Goal: Task Accomplishment & Management: Use online tool/utility

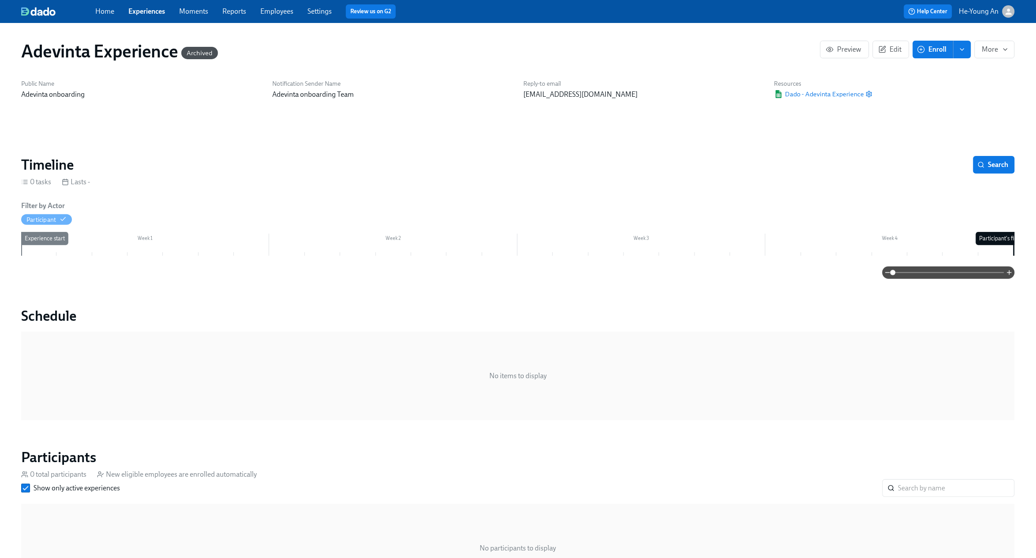
click at [144, 8] on link "Experiences" at bounding box center [146, 11] width 37 height 8
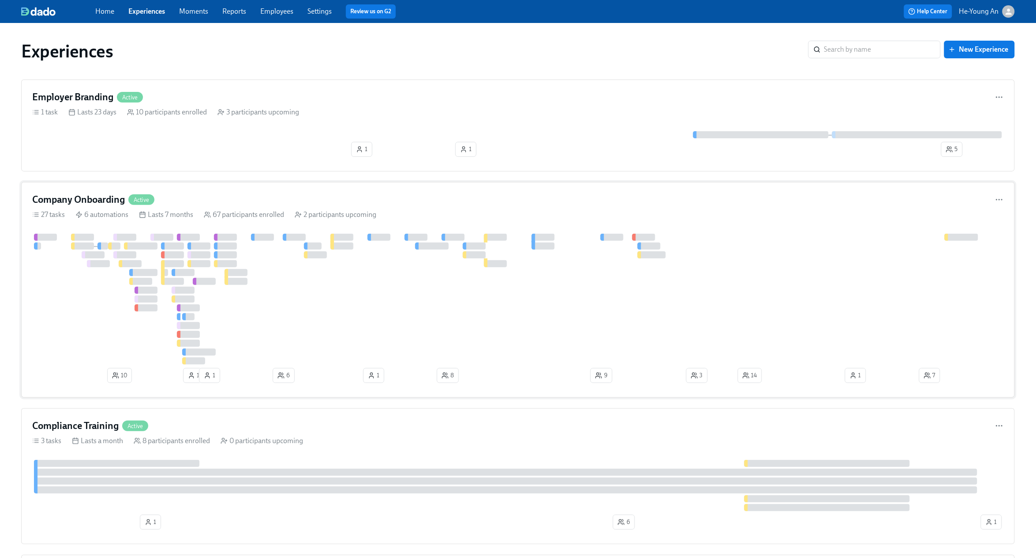
click at [286, 241] on div at bounding box center [606, 299] width 1149 height 131
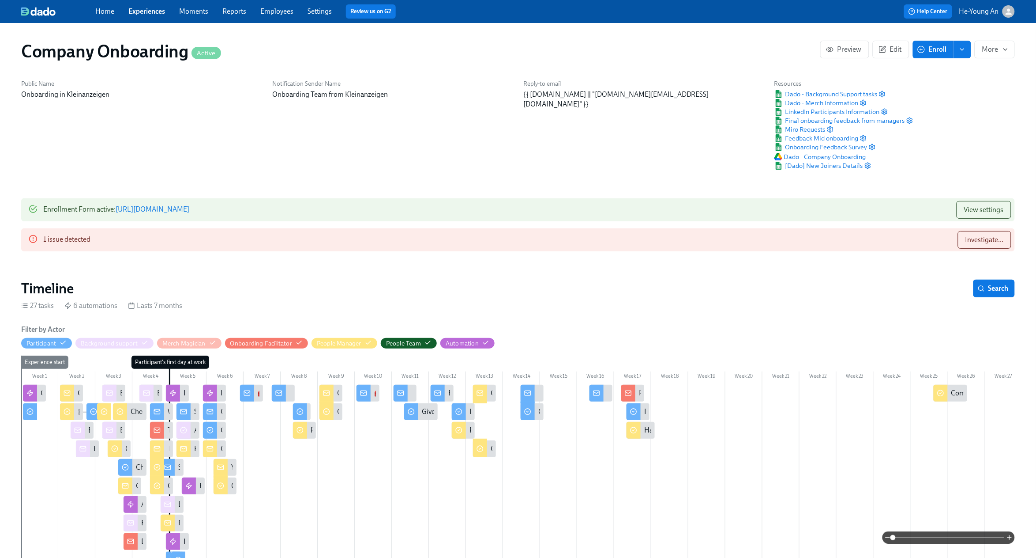
scroll to position [0, 26360]
click at [992, 288] on span "Search" at bounding box center [994, 288] width 29 height 9
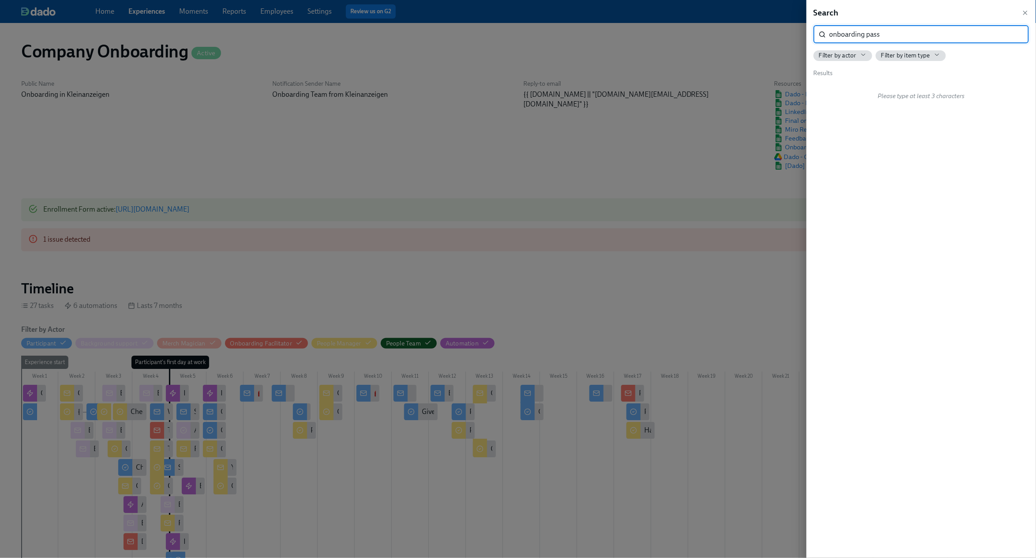
type input "onboarding pass"
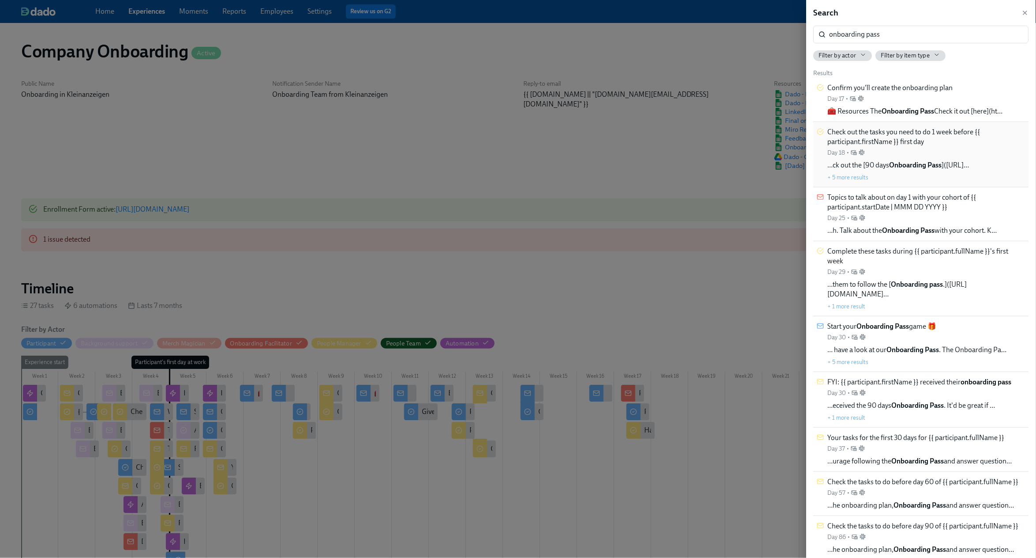
click at [942, 163] on strong "Onboarding Pass" at bounding box center [916, 165] width 53 height 8
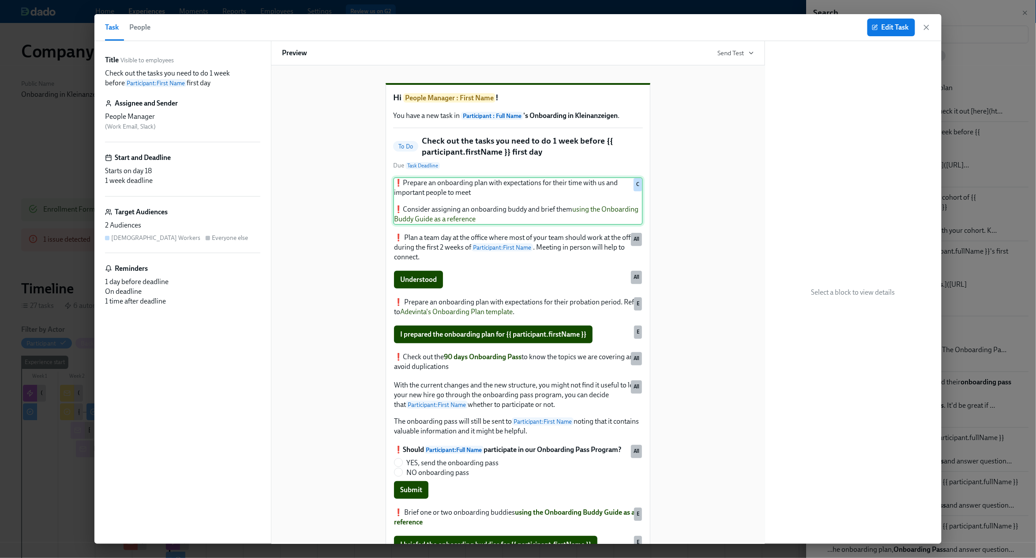
scroll to position [1, 0]
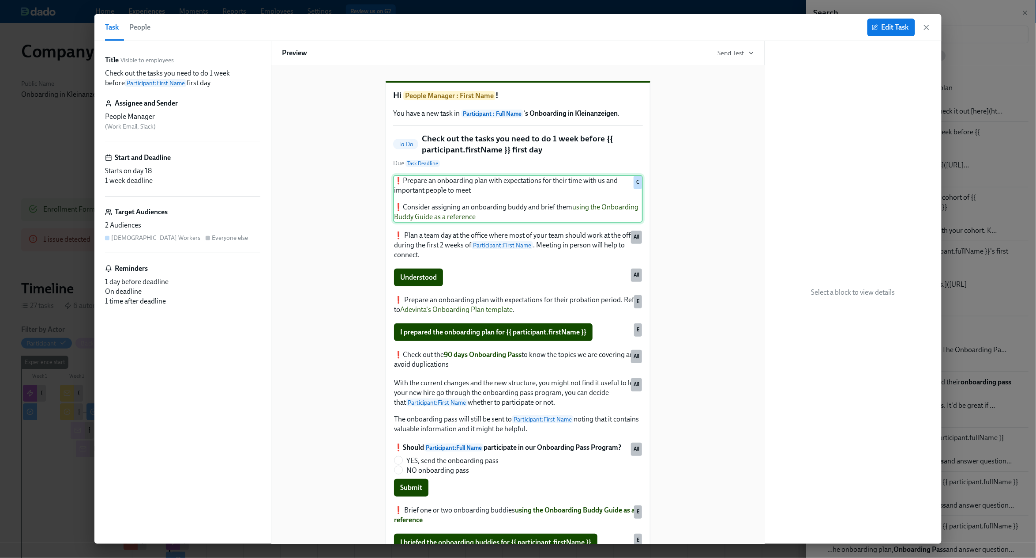
click at [611, 222] on div "❗️Prepare an onboarding plan with expectations for their time with us and impor…" at bounding box center [518, 199] width 250 height 48
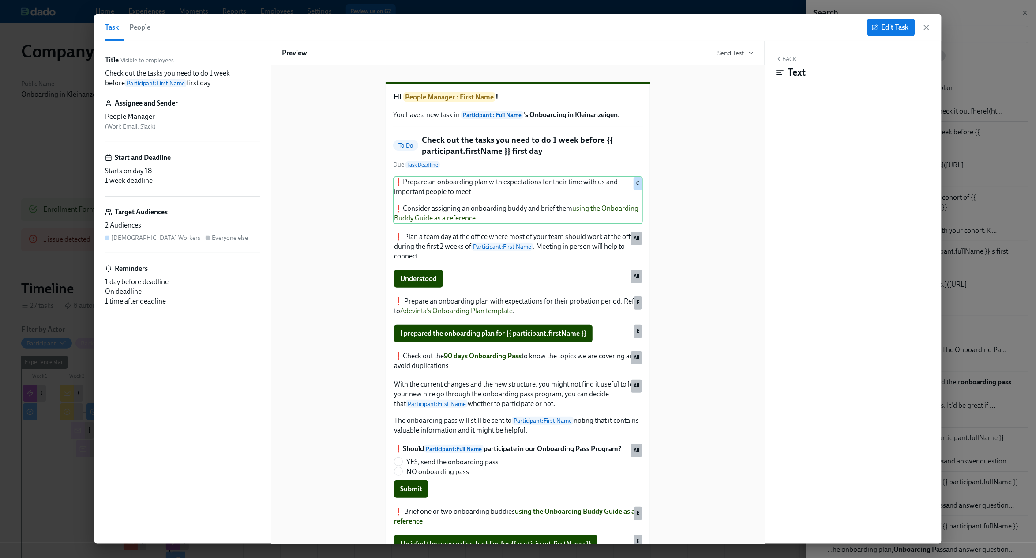
scroll to position [0, 0]
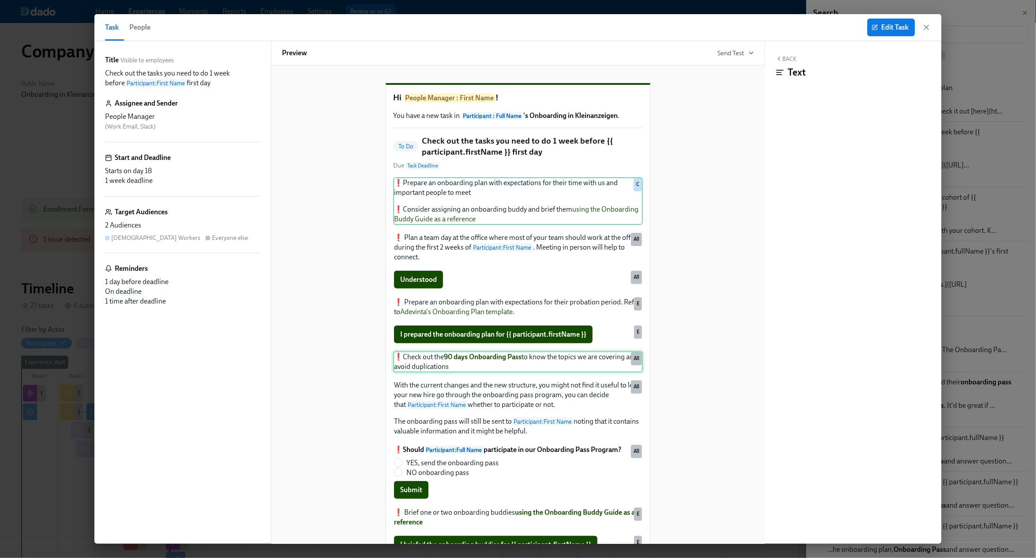
click at [478, 364] on div "❗️Check out the 90 days Onboarding Pass to know the topics we are covering and …" at bounding box center [518, 361] width 250 height 21
click at [486, 372] on div "❗️Check out the 90 days Onboarding Pass to know the topics we are covering and …" at bounding box center [518, 361] width 250 height 21
click at [879, 30] on span "Edit Task" at bounding box center [891, 27] width 35 height 9
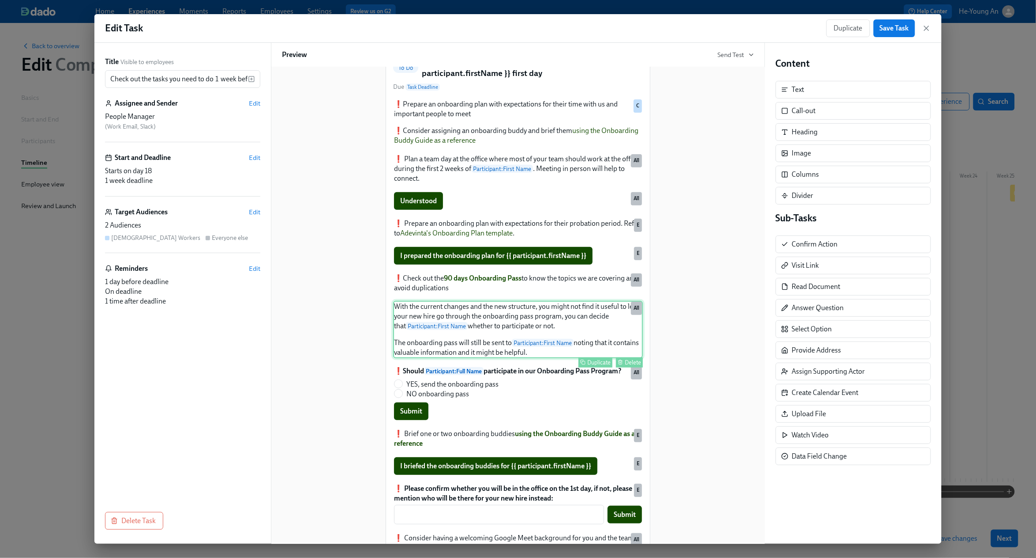
scroll to position [109, 0]
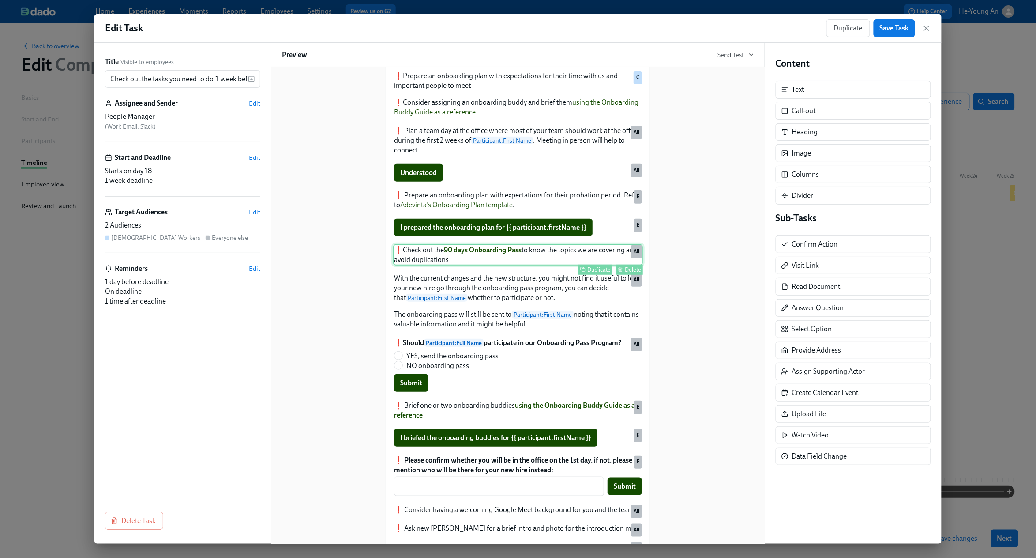
click at [504, 260] on div "❗️Check out the 90 days Onboarding Pass to know the topics we are covering and …" at bounding box center [518, 254] width 250 height 21
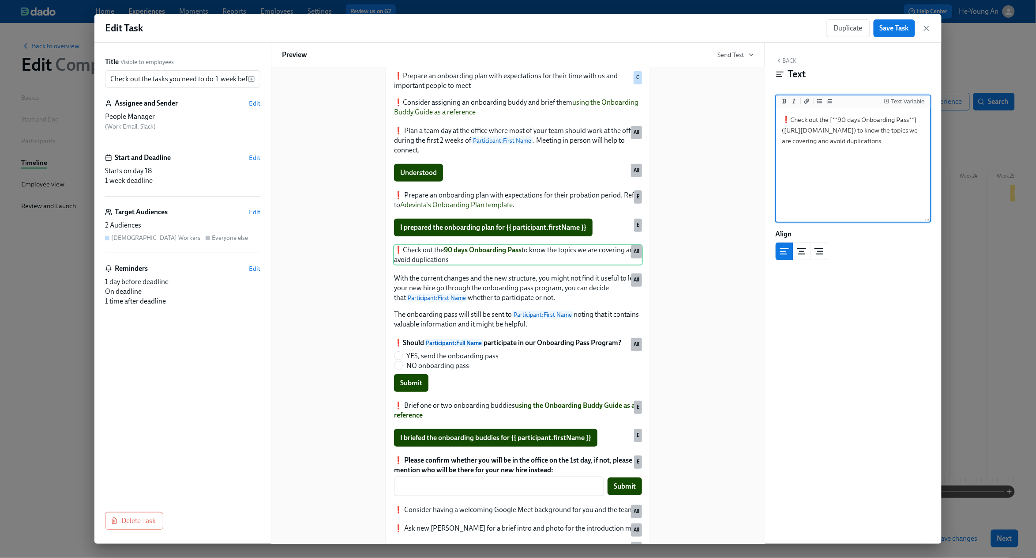
click at [843, 186] on textarea "❗️Check out the [**90 days Onboarding Pass**]([URL][DOMAIN_NAME]) to know the t…" at bounding box center [853, 165] width 151 height 111
drag, startPoint x: 785, startPoint y: 133, endPoint x: 890, endPoint y: 150, distance: 106.4
click at [876, 152] on textarea "❗️Check out the [**90 days Onboarding Pass**]([URL][DOMAIN_NAME]) to know the t…" at bounding box center [853, 165] width 151 height 111
